Goal: Navigation & Orientation: Find specific page/section

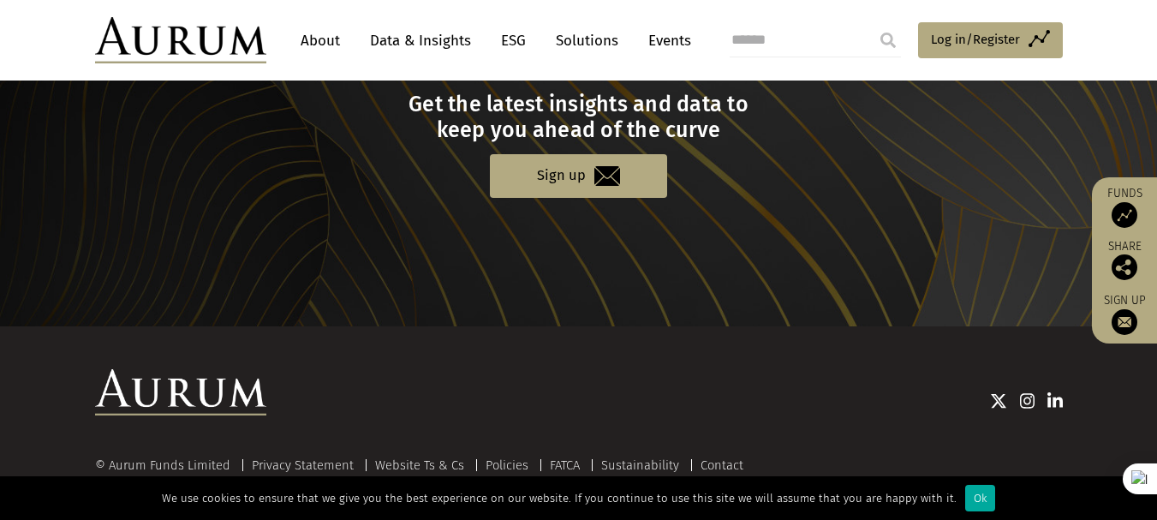
scroll to position [1873, 0]
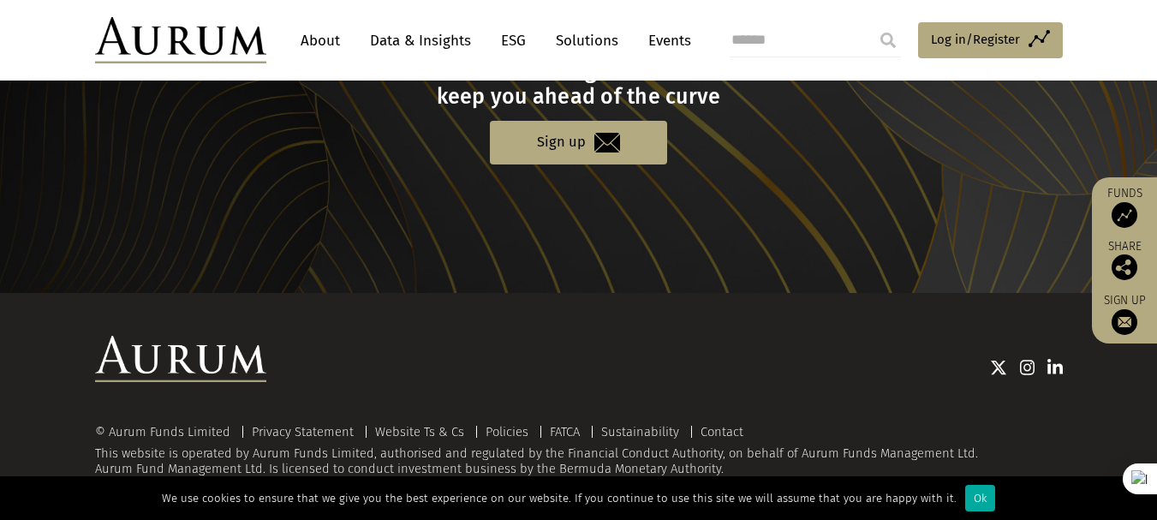
click at [326, 37] on link "About" at bounding box center [320, 41] width 57 height 32
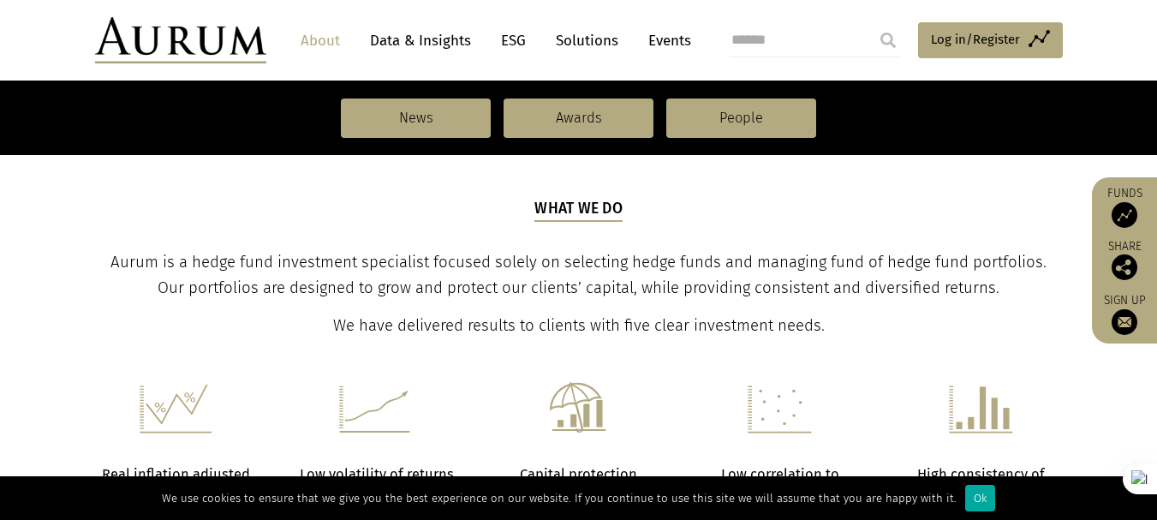
scroll to position [466, 0]
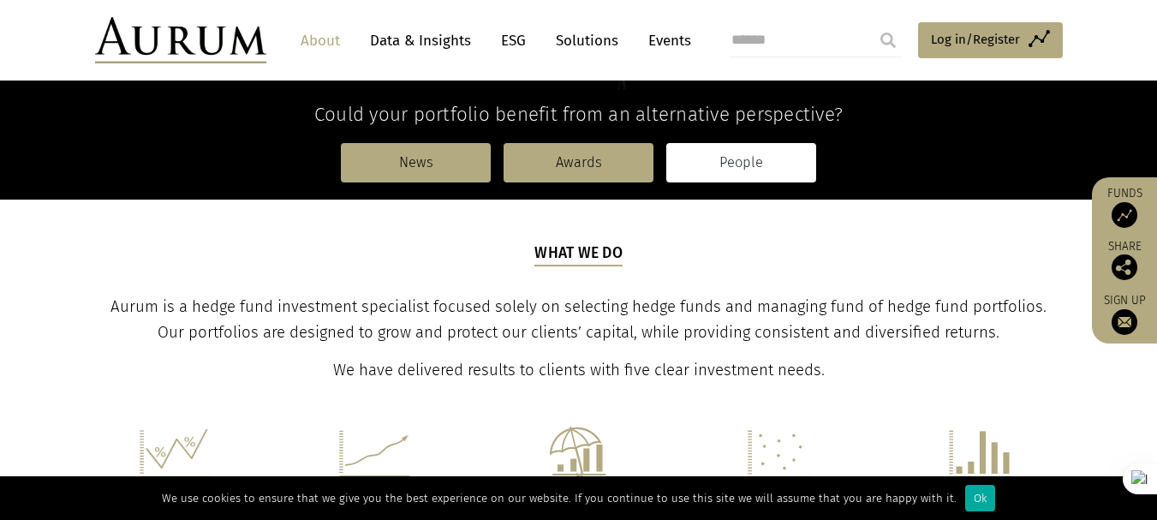
click at [748, 164] on link "People" at bounding box center [741, 162] width 150 height 39
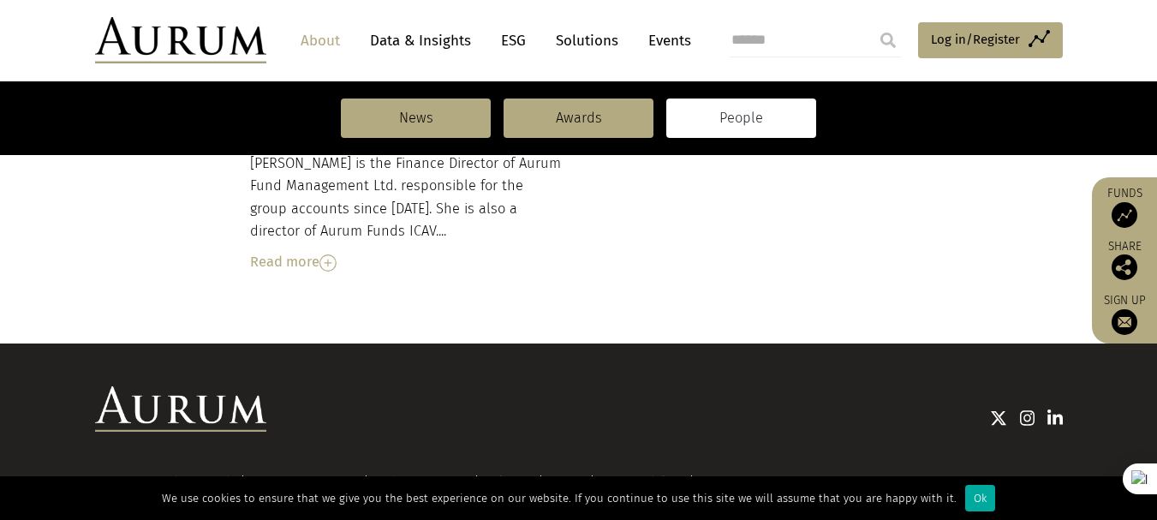
scroll to position [2119, 0]
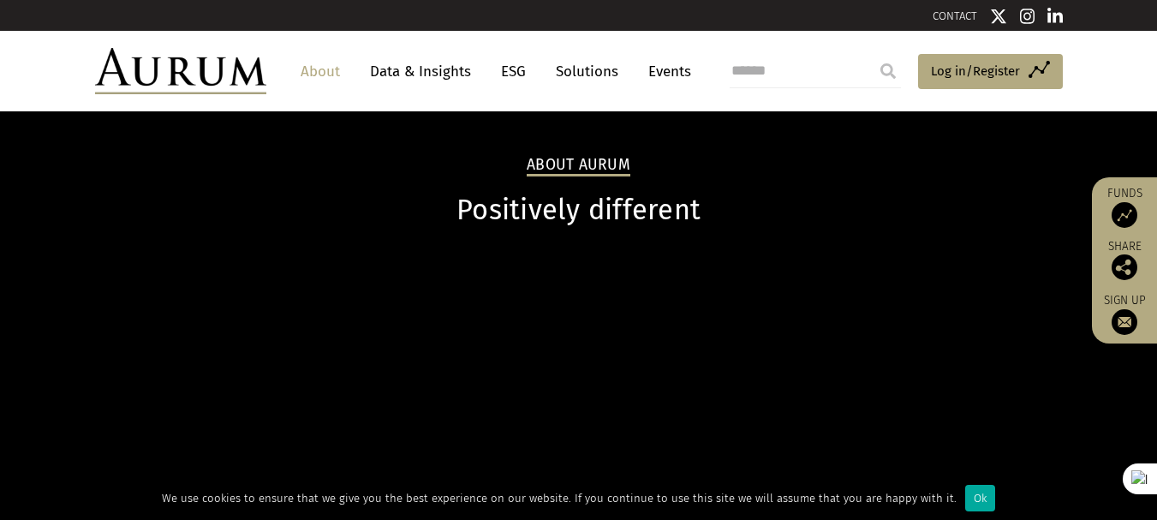
scroll to position [466, 0]
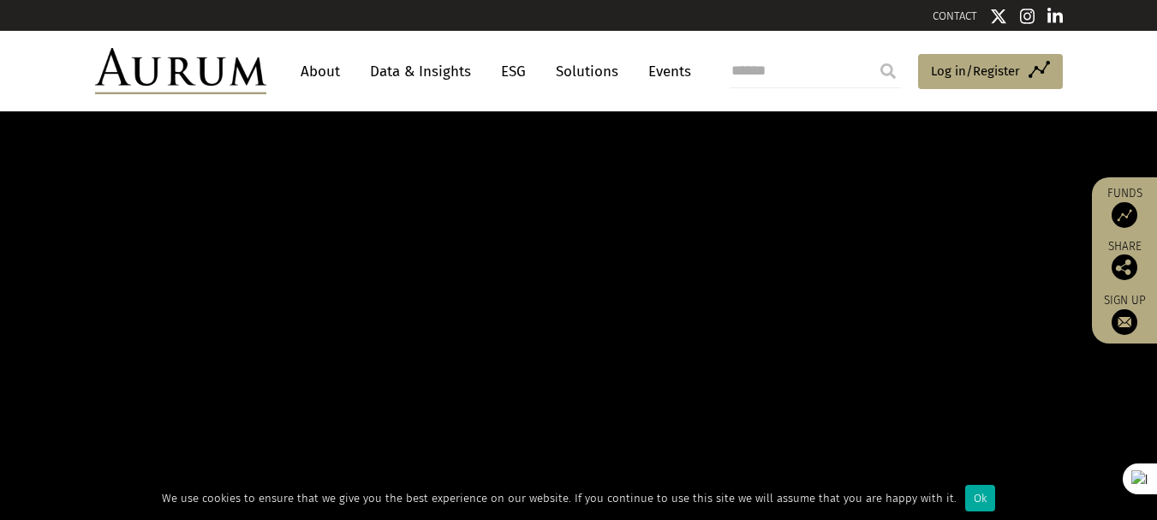
scroll to position [1873, 0]
